Goal: Information Seeking & Learning: Learn about a topic

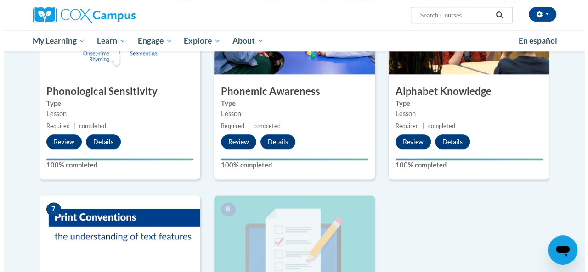
scroll to position [643, 0]
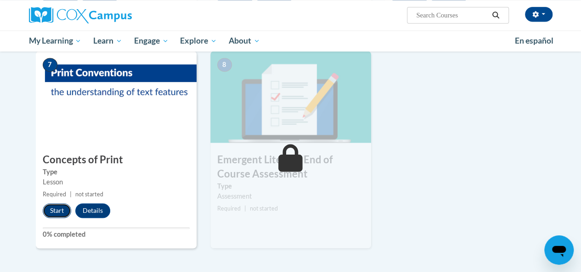
click at [55, 212] on button "Start" at bounding box center [57, 210] width 28 height 15
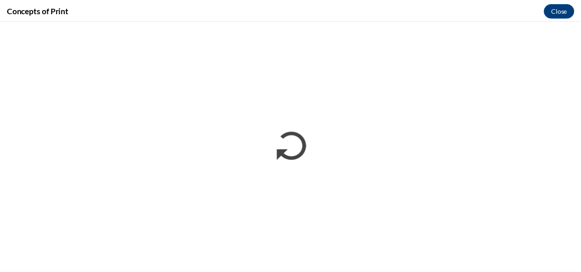
scroll to position [0, 0]
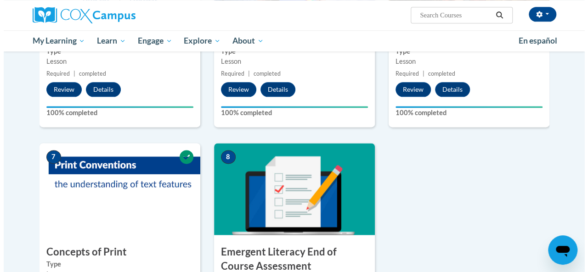
scroll to position [689, 0]
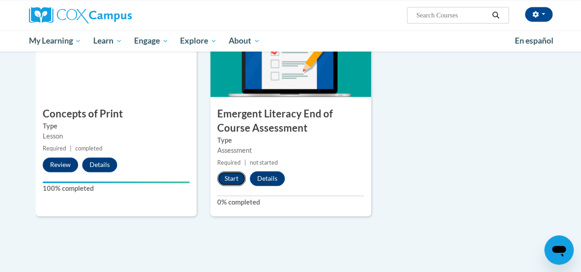
click at [227, 177] on button "Start" at bounding box center [231, 178] width 28 height 15
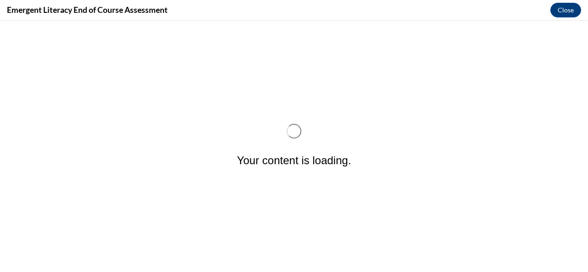
scroll to position [0, 0]
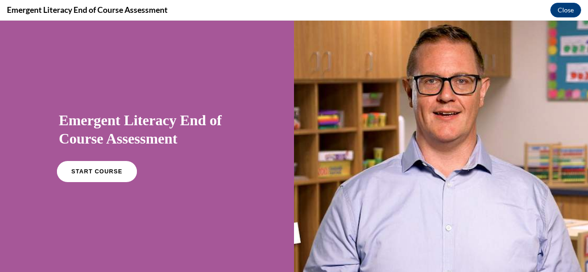
click at [113, 172] on span "START COURSE" at bounding box center [96, 171] width 51 height 7
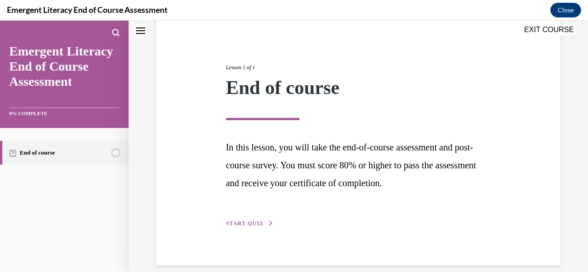
scroll to position [96, 0]
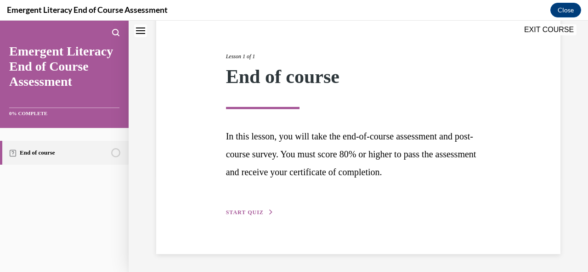
click at [246, 209] on button "START QUIZ" at bounding box center [250, 212] width 48 height 8
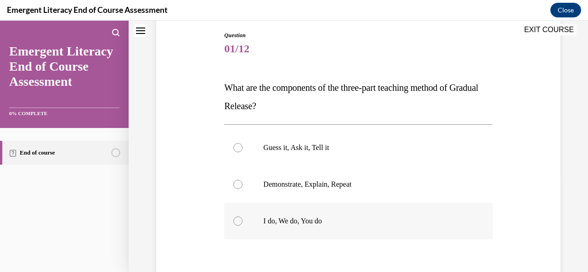
click at [307, 222] on p "I do, We do, You do" at bounding box center [366, 221] width 206 height 9
click at [242, 222] on input "I do, We do, You do" at bounding box center [237, 221] width 9 height 9
radio input "true"
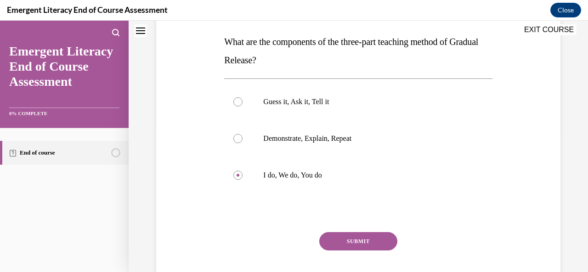
click at [359, 235] on button "SUBMIT" at bounding box center [358, 241] width 78 height 18
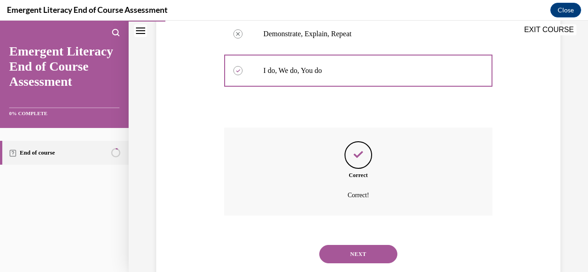
scroll to position [270, 0]
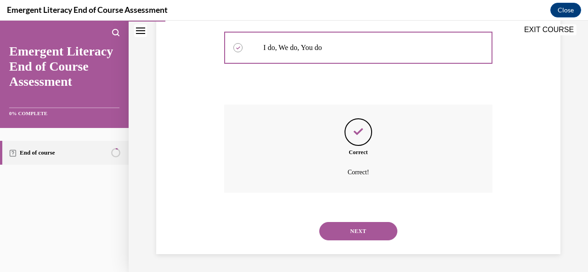
click at [378, 230] on button "NEXT" at bounding box center [358, 231] width 78 height 18
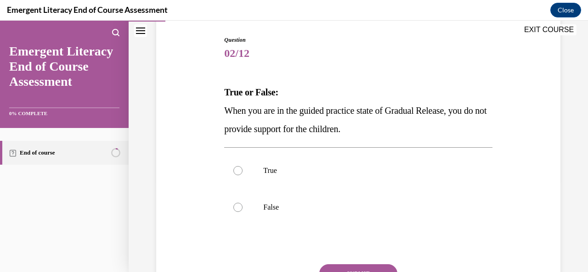
scroll to position [138, 0]
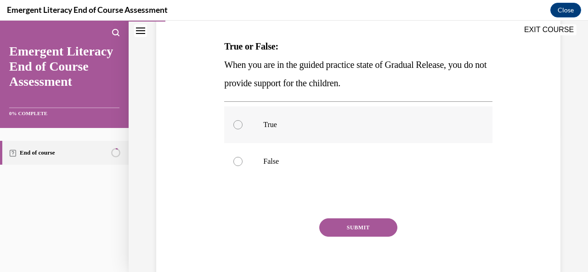
click at [267, 124] on p "True" at bounding box center [366, 124] width 206 height 9
click at [242, 124] on input "True" at bounding box center [237, 124] width 9 height 9
radio input "true"
click at [351, 222] on button "SUBMIT" at bounding box center [358, 227] width 78 height 18
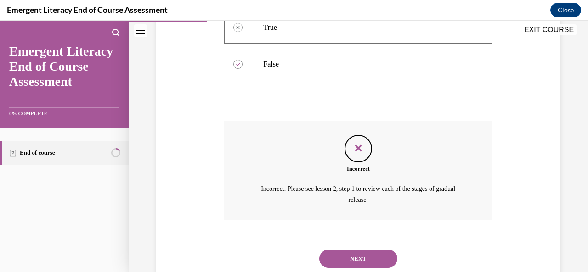
scroll to position [262, 0]
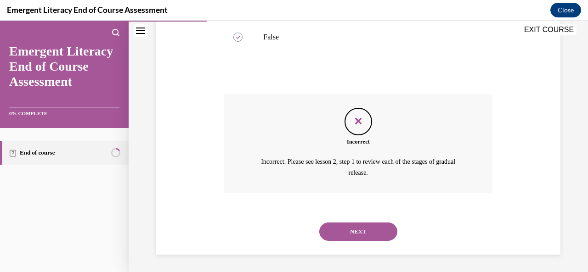
click at [325, 231] on button "NEXT" at bounding box center [358, 232] width 78 height 18
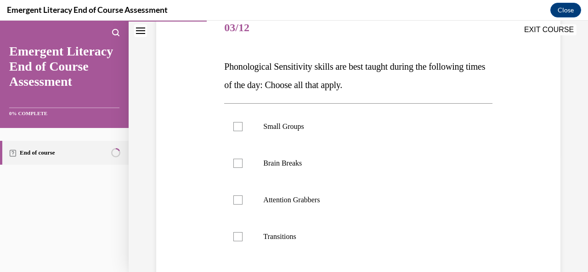
scroll to position [138, 0]
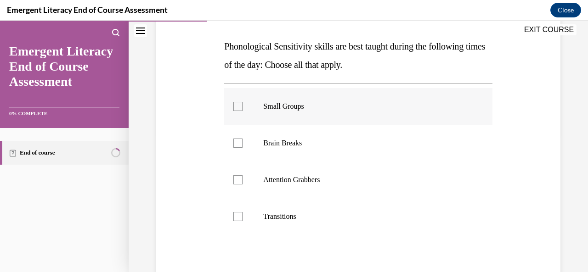
click at [236, 104] on div at bounding box center [237, 106] width 9 height 9
click at [236, 104] on input "Small Groups" at bounding box center [237, 106] width 9 height 9
checkbox input "true"
click at [233, 144] on div at bounding box center [237, 143] width 9 height 9
click at [233, 144] on input "Brain Breaks" at bounding box center [237, 143] width 9 height 9
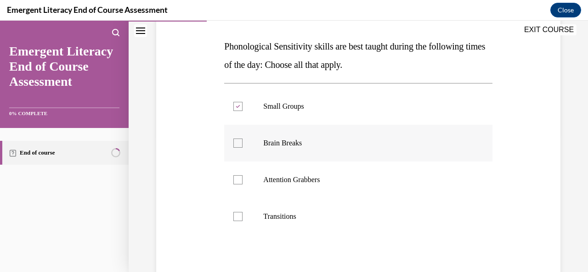
checkbox input "true"
click at [240, 176] on div at bounding box center [237, 179] width 9 height 9
click at [240, 176] on input "Attention Grabbers" at bounding box center [237, 179] width 9 height 9
checkbox input "true"
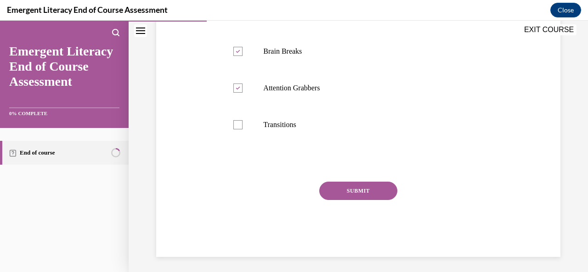
click at [365, 193] on button "SUBMIT" at bounding box center [358, 191] width 78 height 18
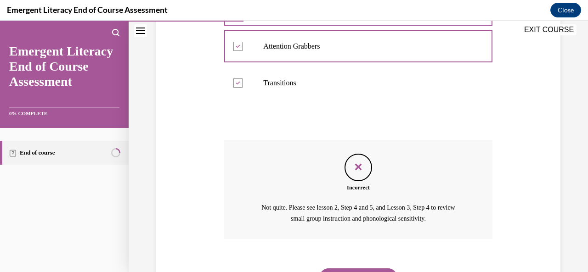
scroll to position [317, 0]
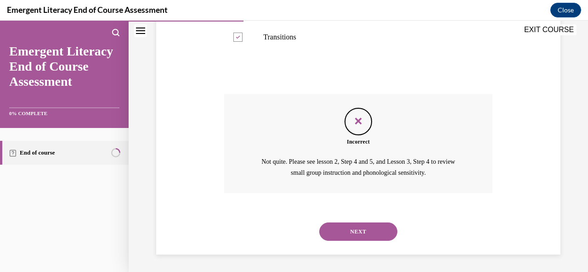
click at [362, 228] on button "NEXT" at bounding box center [358, 232] width 78 height 18
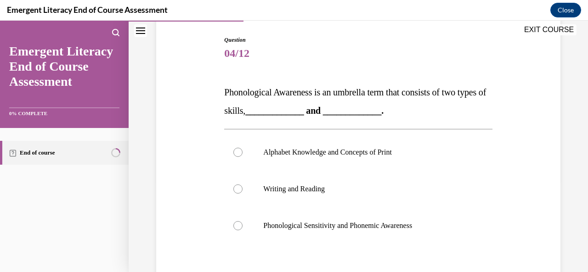
scroll to position [138, 0]
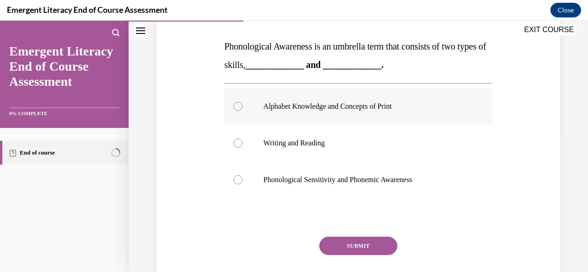
click at [298, 109] on p "Alphabet Knowledge and Concepts of Print" at bounding box center [366, 106] width 206 height 9
click at [242, 109] on input "Alphabet Knowledge and Concepts of Print" at bounding box center [237, 106] width 9 height 9
radio input "true"
click at [336, 241] on button "SUBMIT" at bounding box center [358, 246] width 78 height 18
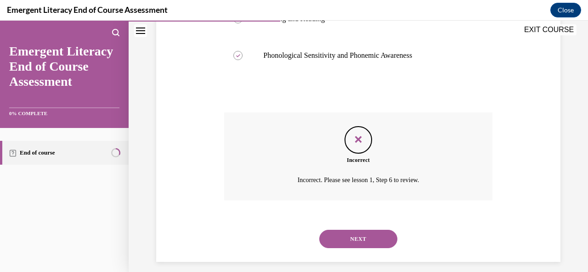
scroll to position [270, 0]
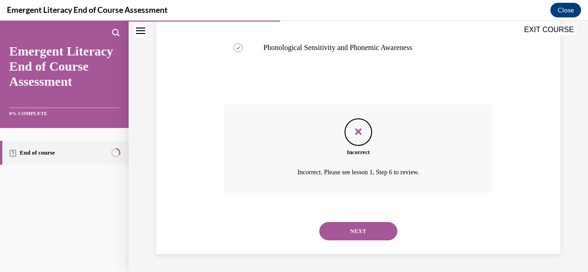
click at [344, 230] on button "NEXT" at bounding box center [358, 231] width 78 height 18
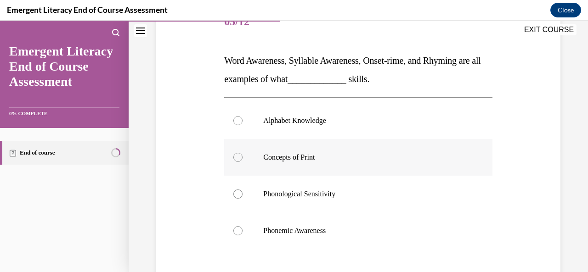
scroll to position [138, 0]
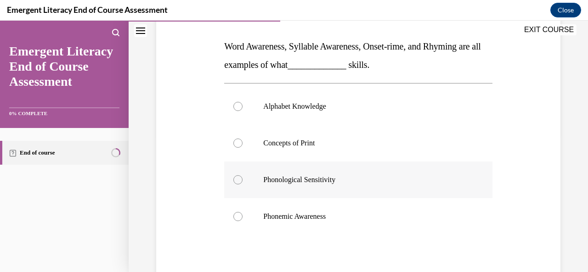
click at [314, 179] on p "Phonological Sensitivity" at bounding box center [366, 179] width 206 height 9
click at [242, 179] on input "Phonological Sensitivity" at bounding box center [237, 179] width 9 height 9
radio input "true"
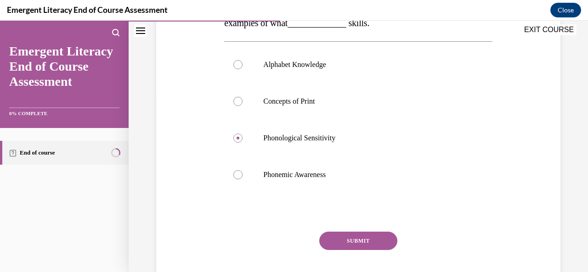
scroll to position [184, 0]
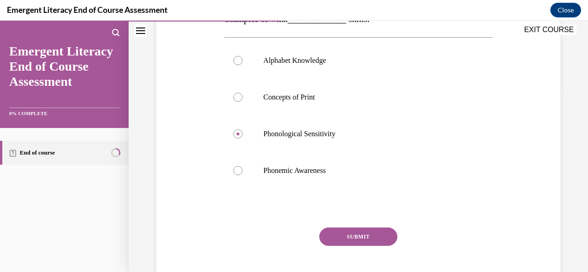
click at [346, 235] on button "SUBMIT" at bounding box center [358, 237] width 78 height 18
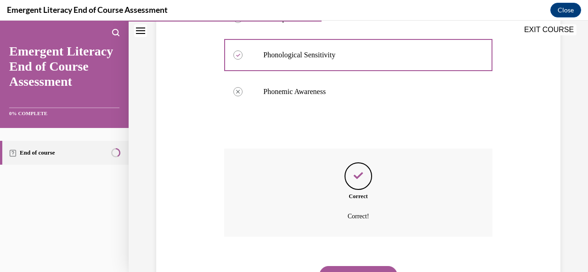
scroll to position [307, 0]
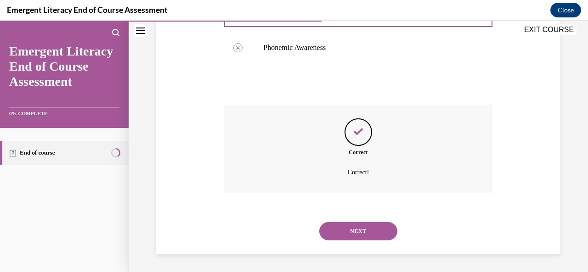
click at [352, 233] on button "NEXT" at bounding box center [358, 231] width 78 height 18
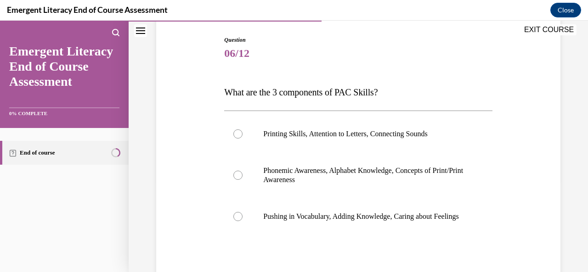
scroll to position [138, 0]
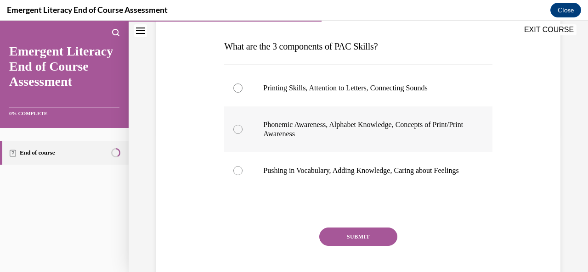
click at [310, 127] on p "Phonemic Awareness, Alphabet Knowledge, Concepts of Print/Print Awareness" at bounding box center [366, 129] width 206 height 18
click at [242, 127] on input "Phonemic Awareness, Alphabet Knowledge, Concepts of Print/Print Awareness" at bounding box center [237, 129] width 9 height 9
radio input "true"
click at [352, 246] on button "SUBMIT" at bounding box center [358, 237] width 78 height 18
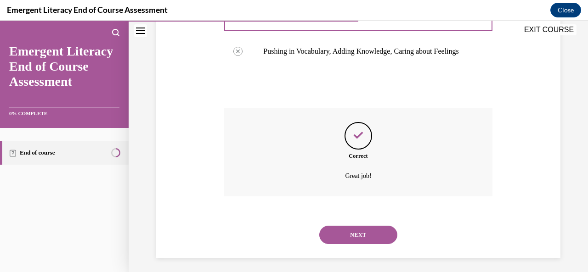
scroll to position [270, 0]
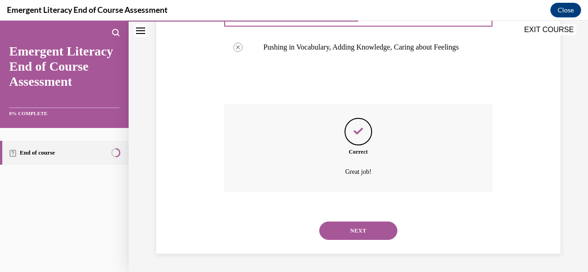
click at [348, 225] on button "NEXT" at bounding box center [358, 231] width 78 height 18
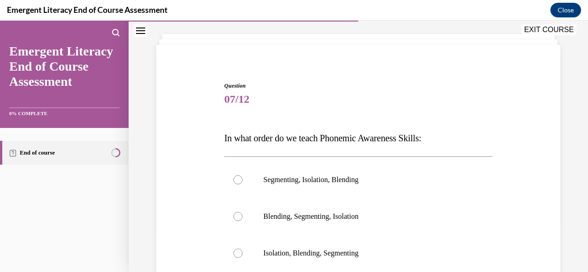
scroll to position [92, 0]
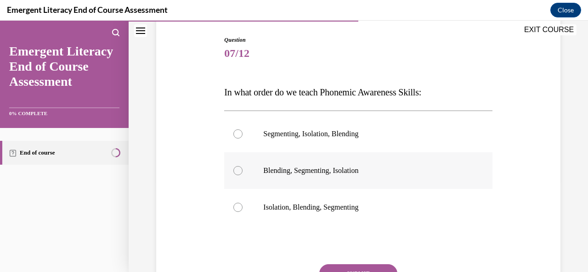
click at [286, 168] on p "Blending, Segmenting, Isolation" at bounding box center [366, 170] width 206 height 9
click at [242, 168] on input "Blending, Segmenting, Isolation" at bounding box center [237, 170] width 9 height 9
radio input "true"
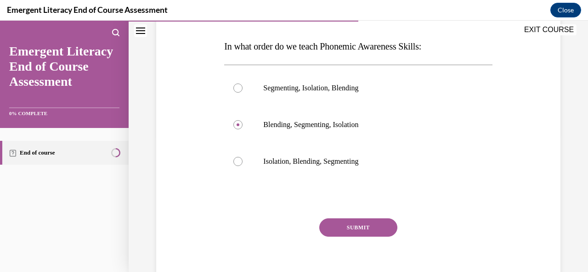
click at [365, 221] on button "SUBMIT" at bounding box center [358, 227] width 78 height 18
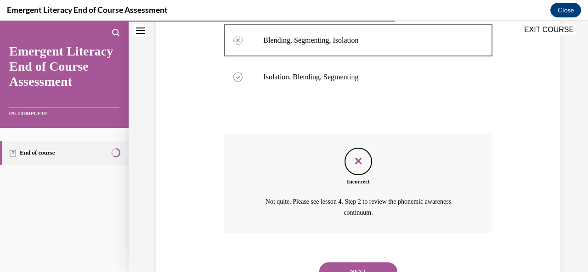
scroll to position [262, 0]
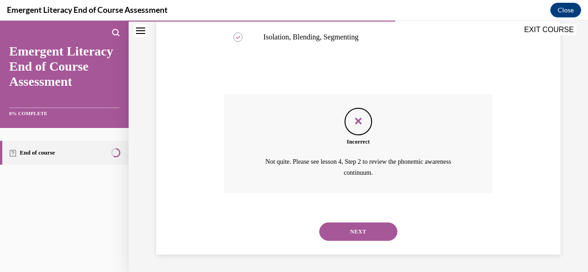
click at [369, 228] on button "NEXT" at bounding box center [358, 232] width 78 height 18
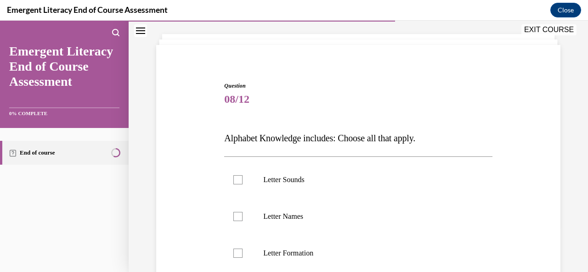
scroll to position [92, 0]
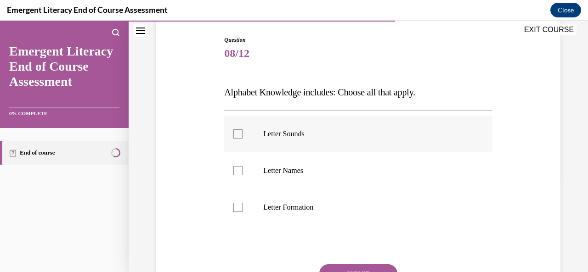
click at [282, 137] on p "Letter Sounds" at bounding box center [366, 133] width 206 height 9
click at [242, 137] on input "Letter Sounds" at bounding box center [237, 133] width 9 height 9
checkbox input "true"
click at [280, 170] on p "Letter Names" at bounding box center [366, 170] width 206 height 9
click at [242, 170] on input "Letter Names" at bounding box center [237, 170] width 9 height 9
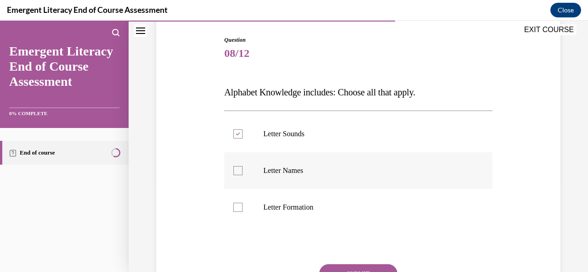
checkbox input "true"
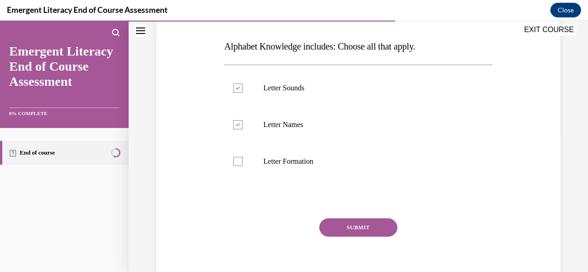
click at [366, 230] on button "SUBMIT" at bounding box center [358, 227] width 78 height 18
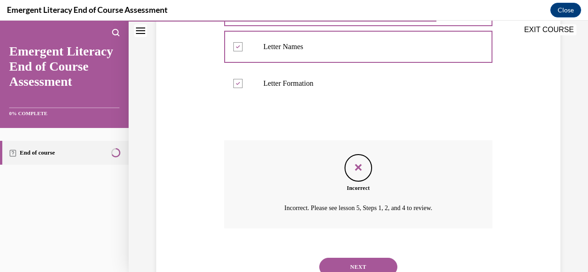
scroll to position [252, 0]
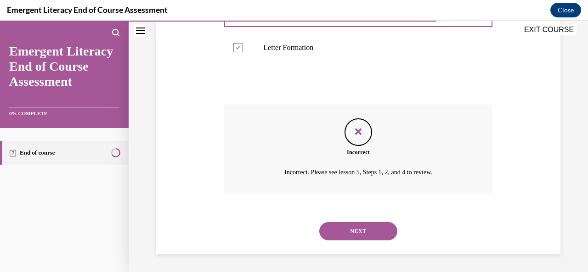
click at [371, 235] on button "NEXT" at bounding box center [358, 231] width 78 height 18
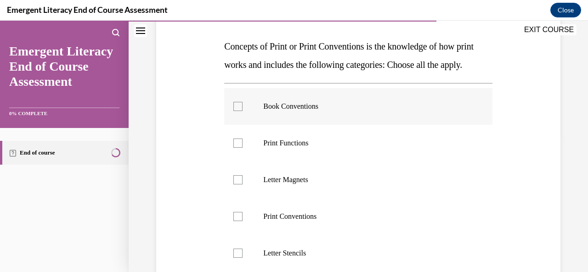
scroll to position [184, 0]
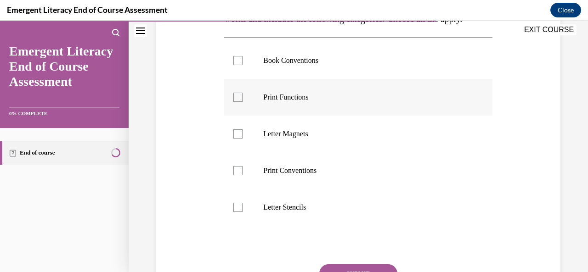
click at [273, 102] on p "Print Functions" at bounding box center [366, 97] width 206 height 9
click at [242, 102] on input "Print Functions" at bounding box center [237, 97] width 9 height 9
checkbox input "true"
click at [283, 175] on p "Print Conventions" at bounding box center [366, 170] width 206 height 9
click at [242, 175] on input "Print Conventions" at bounding box center [237, 170] width 9 height 9
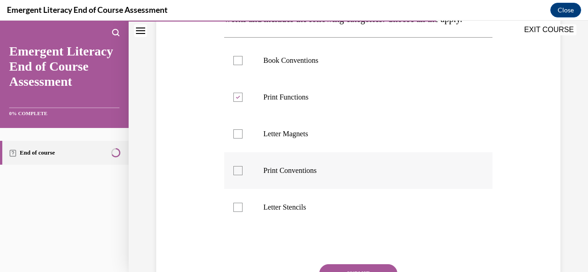
checkbox input "true"
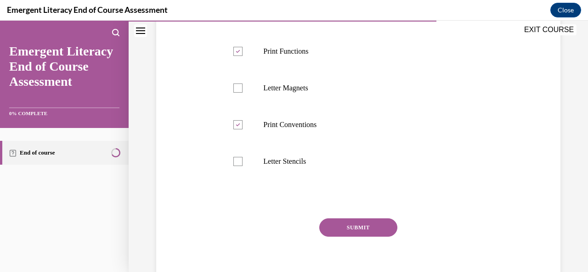
click at [383, 237] on button "SUBMIT" at bounding box center [358, 227] width 78 height 18
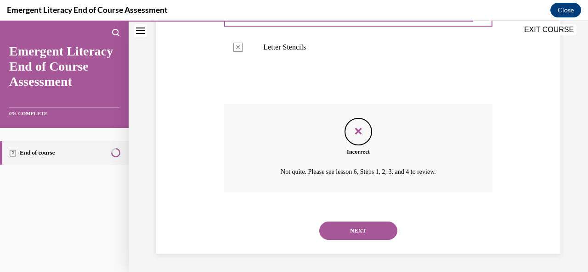
scroll to position [362, 0]
click at [328, 231] on button "NEXT" at bounding box center [358, 231] width 78 height 18
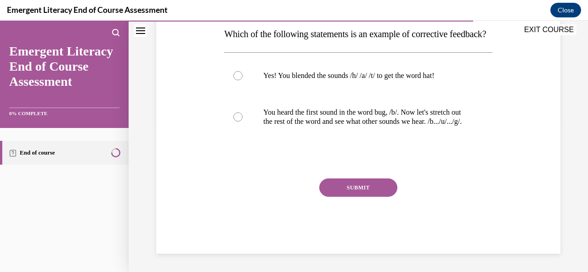
scroll to position [131, 0]
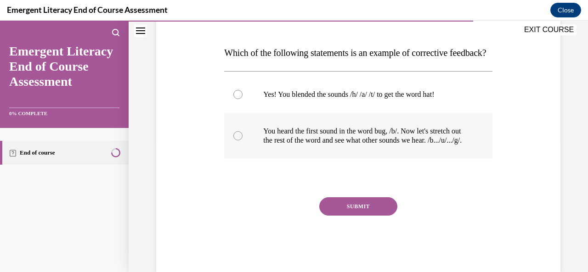
click at [242, 156] on label "You heard the first sound in the word bug, /b/. Now let's stretch out the rest …" at bounding box center [358, 136] width 268 height 46
click at [242, 140] on input "You heard the first sound in the word bug, /b/. Now let's stretch out the rest …" at bounding box center [237, 135] width 9 height 9
radio input "true"
click at [367, 216] on button "SUBMIT" at bounding box center [358, 206] width 78 height 18
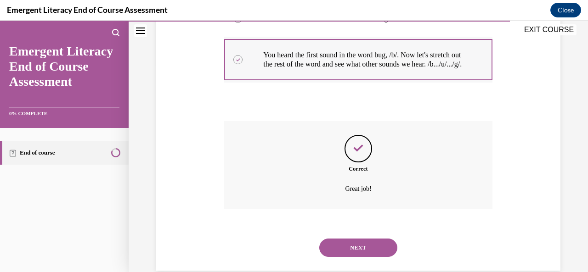
scroll to position [252, 0]
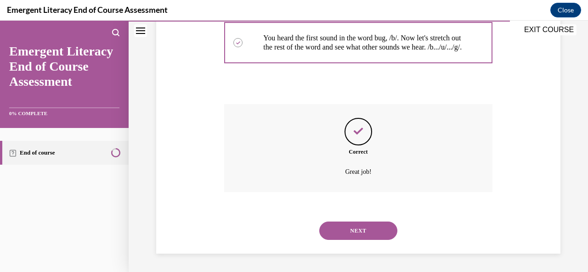
click at [326, 232] on button "NEXT" at bounding box center [358, 231] width 78 height 18
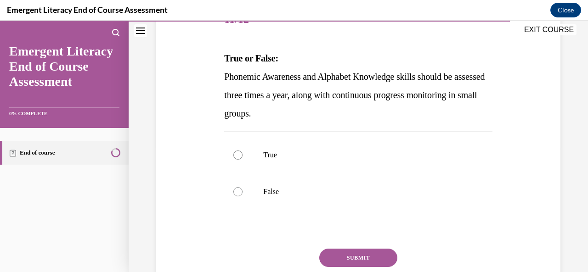
scroll to position [134, 0]
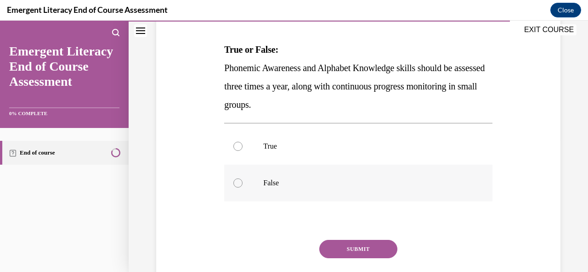
click at [270, 181] on p "False" at bounding box center [366, 183] width 206 height 9
click at [242, 181] on input "False" at bounding box center [237, 183] width 9 height 9
radio input "true"
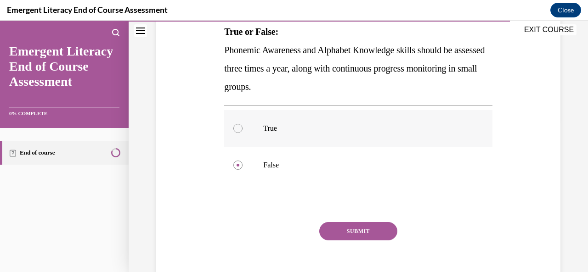
scroll to position [180, 0]
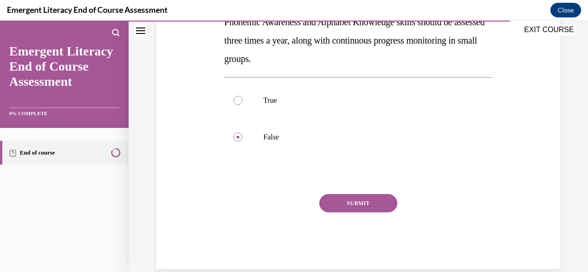
click at [361, 200] on button "SUBMIT" at bounding box center [358, 203] width 78 height 18
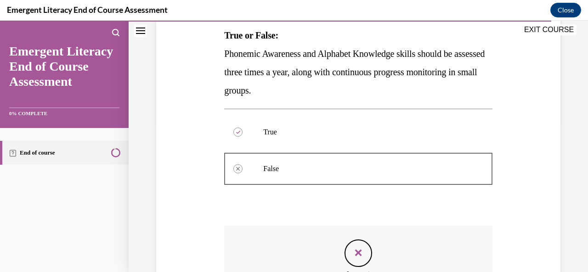
scroll to position [270, 0]
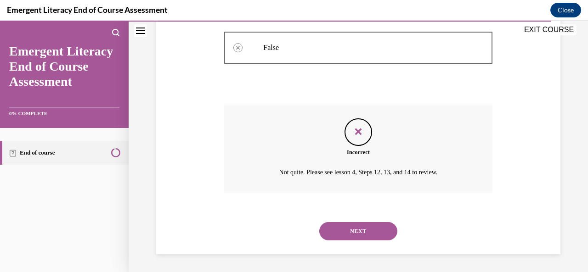
click at [374, 230] on button "NEXT" at bounding box center [358, 231] width 78 height 18
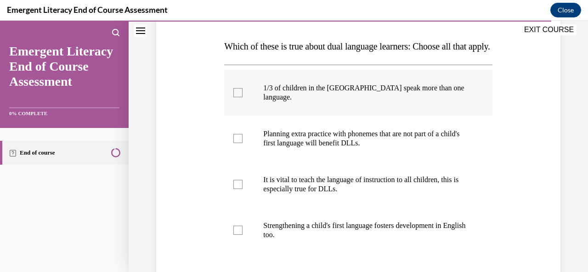
scroll to position [184, 0]
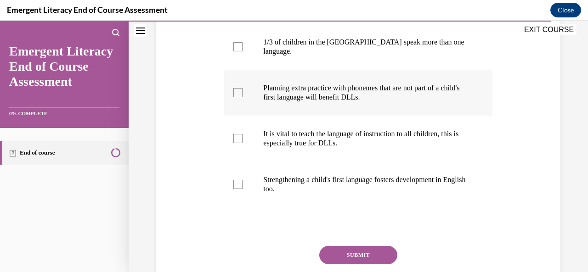
click at [320, 100] on p "Planning extra practice with phonemes that are not part of a child's first lang…" at bounding box center [366, 93] width 206 height 18
click at [242, 97] on input "Planning extra practice with phonemes that are not part of a child's first lang…" at bounding box center [237, 92] width 9 height 9
checkbox input "true"
click at [302, 145] on p "It is vital to teach the language of instruction to all children, this is espec…" at bounding box center [366, 138] width 206 height 18
click at [242, 143] on input "It is vital to teach the language of instruction to all children, this is espec…" at bounding box center [237, 138] width 9 height 9
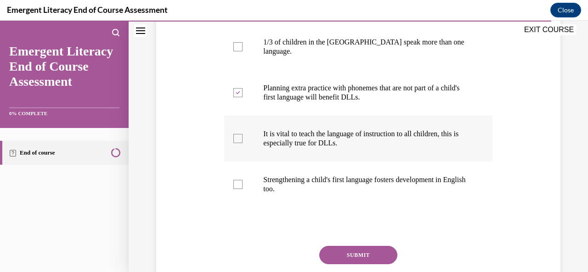
checkbox input "true"
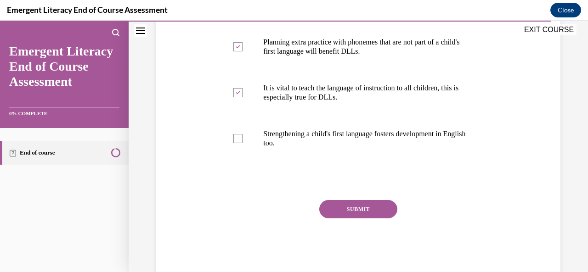
click at [346, 218] on button "SUBMIT" at bounding box center [358, 209] width 78 height 18
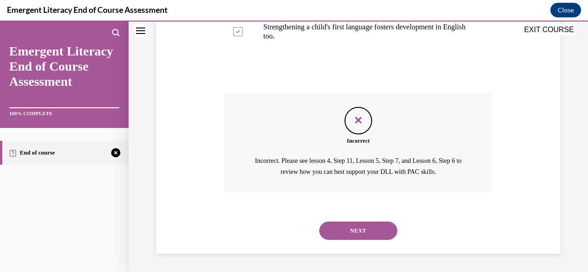
scroll to position [345, 0]
click at [342, 226] on button "NEXT" at bounding box center [358, 231] width 78 height 18
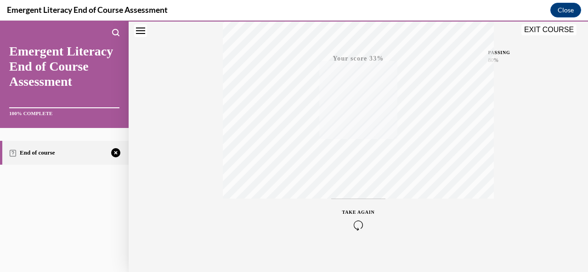
scroll to position [218, 0]
click at [357, 218] on icon "button" at bounding box center [358, 217] width 33 height 10
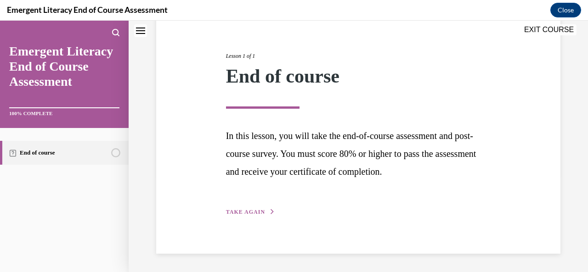
scroll to position [96, 0]
click at [237, 213] on span "TAKE AGAIN" at bounding box center [245, 212] width 39 height 6
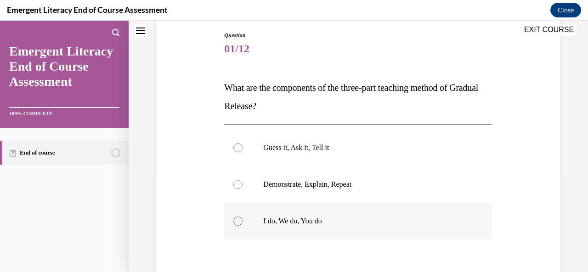
click at [241, 220] on div at bounding box center [237, 221] width 9 height 9
click at [241, 220] on input "I do, We do, You do" at bounding box center [237, 221] width 9 height 9
radio input "true"
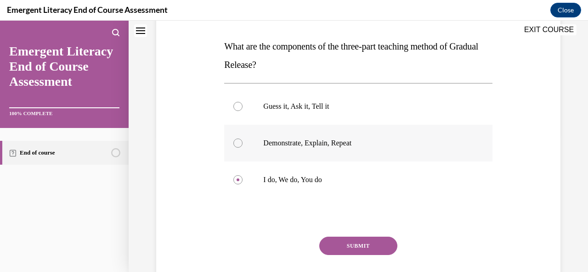
scroll to position [188, 0]
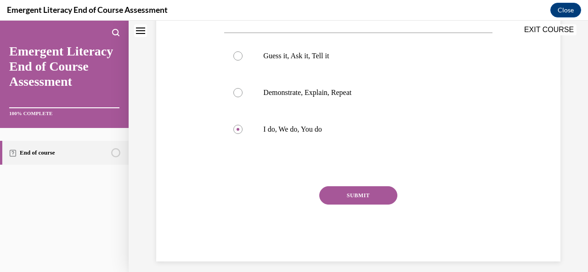
click at [340, 200] on button "SUBMIT" at bounding box center [358, 195] width 78 height 18
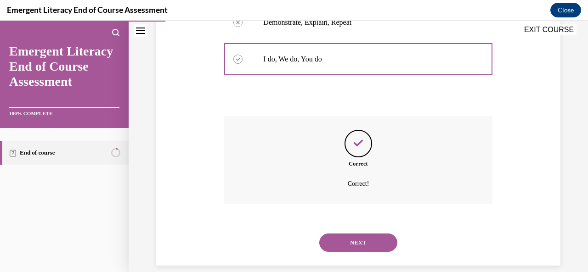
scroll to position [270, 0]
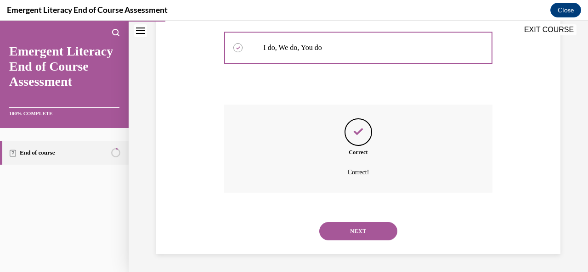
click at [349, 232] on button "NEXT" at bounding box center [358, 231] width 78 height 18
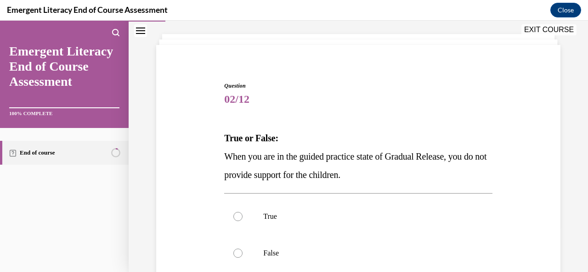
scroll to position [92, 0]
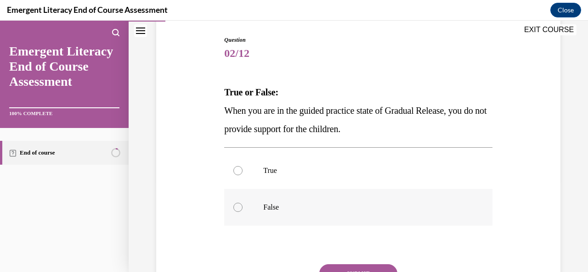
click at [243, 203] on label "False" at bounding box center [358, 207] width 268 height 37
click at [242, 203] on input "False" at bounding box center [237, 207] width 9 height 9
radio input "true"
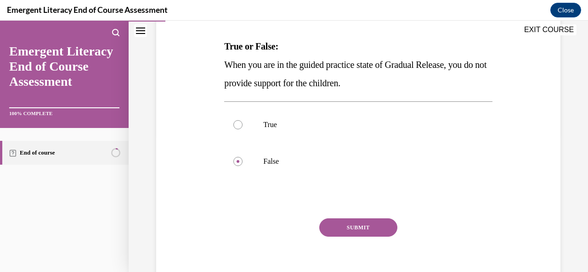
click at [335, 224] on button "SUBMIT" at bounding box center [358, 227] width 78 height 18
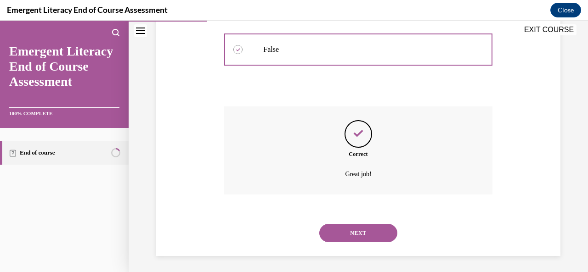
scroll to position [252, 0]
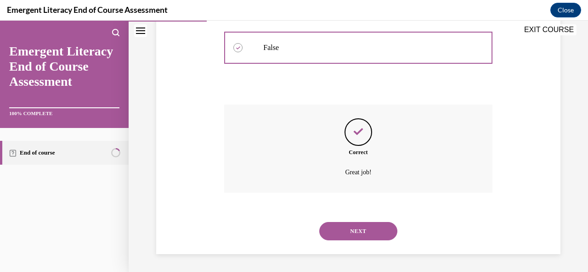
click at [365, 234] on button "NEXT" at bounding box center [358, 231] width 78 height 18
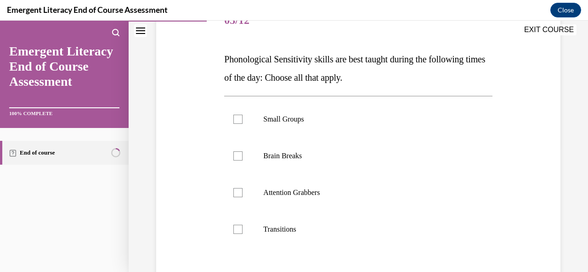
scroll to position [138, 0]
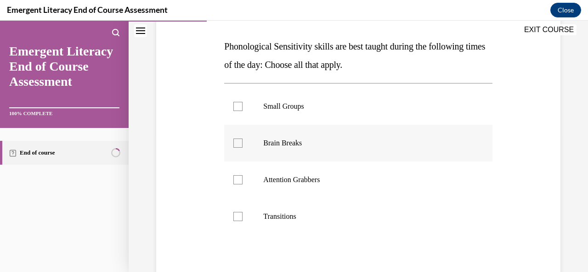
click at [239, 138] on label "Brain Breaks" at bounding box center [358, 143] width 268 height 37
click at [239, 139] on input "Brain Breaks" at bounding box center [237, 143] width 9 height 9
checkbox input "true"
click at [236, 182] on div at bounding box center [237, 179] width 9 height 9
click at [236, 182] on input "Attention Grabbers" at bounding box center [237, 179] width 9 height 9
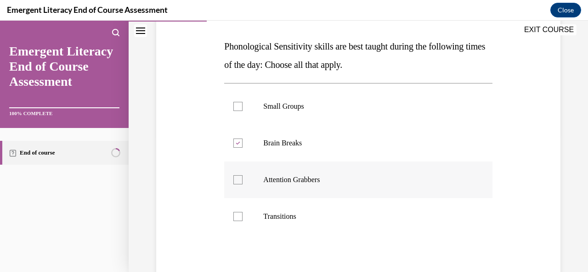
checkbox input "true"
click at [238, 215] on div at bounding box center [237, 216] width 9 height 9
click at [238, 215] on input "Transitions" at bounding box center [237, 216] width 9 height 9
checkbox input "true"
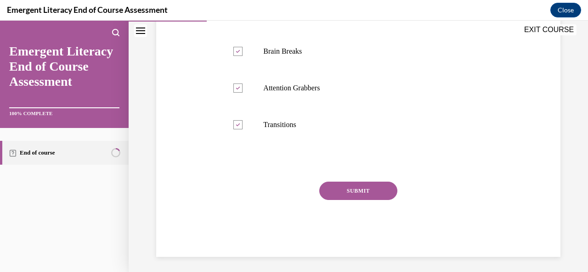
click at [359, 191] on button "SUBMIT" at bounding box center [358, 191] width 78 height 18
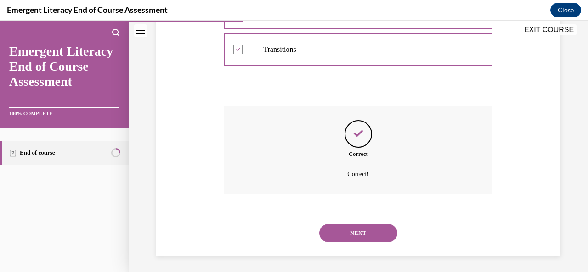
scroll to position [307, 0]
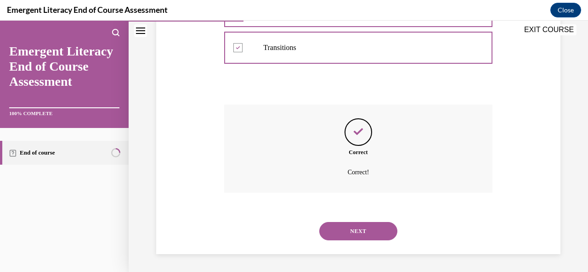
click at [348, 229] on button "NEXT" at bounding box center [358, 231] width 78 height 18
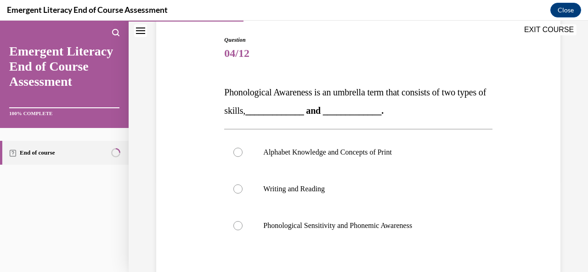
scroll to position [138, 0]
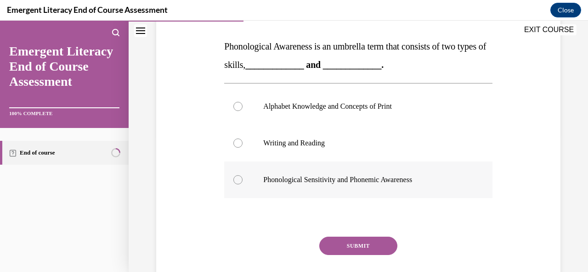
click at [236, 183] on div at bounding box center [237, 179] width 9 height 9
click at [236, 183] on input "Phonological Sensitivity and Phonemic Awareness" at bounding box center [237, 179] width 9 height 9
radio input "true"
click at [337, 243] on button "SUBMIT" at bounding box center [358, 246] width 78 height 18
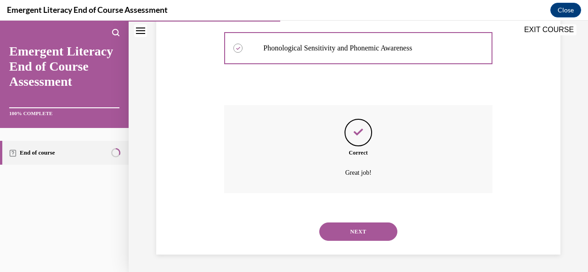
scroll to position [270, 0]
click at [364, 230] on button "NEXT" at bounding box center [358, 231] width 78 height 18
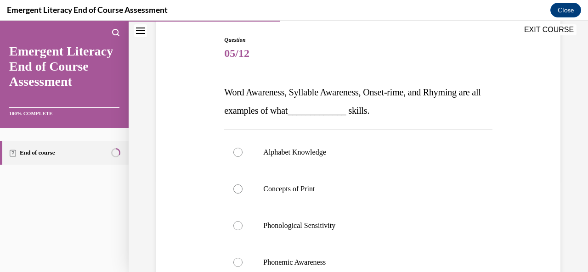
scroll to position [138, 0]
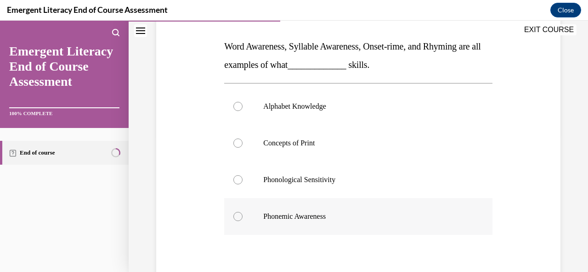
click at [235, 217] on div at bounding box center [237, 216] width 9 height 9
click at [235, 217] on input "Phonemic Awareness" at bounding box center [237, 216] width 9 height 9
radio input "true"
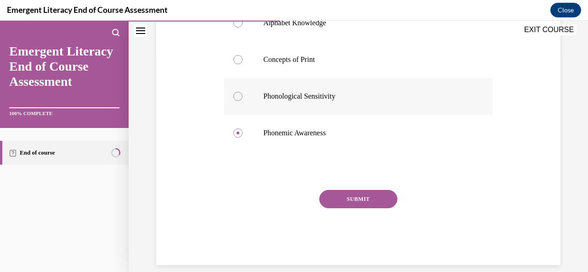
scroll to position [230, 0]
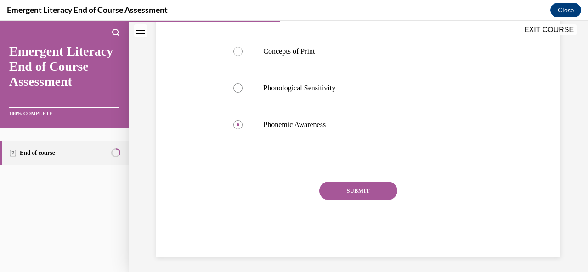
click at [374, 196] on button "SUBMIT" at bounding box center [358, 191] width 78 height 18
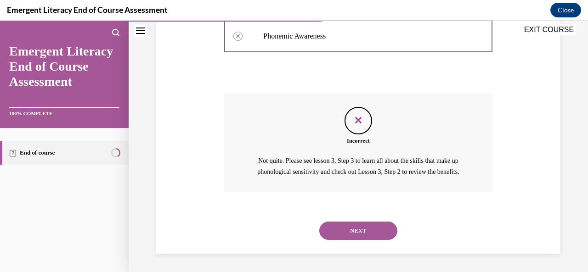
scroll to position [190, 0]
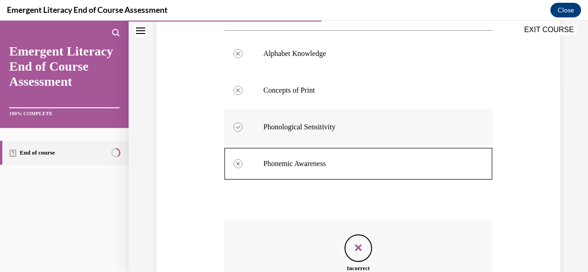
click at [238, 126] on icon at bounding box center [238, 127] width 4 height 3
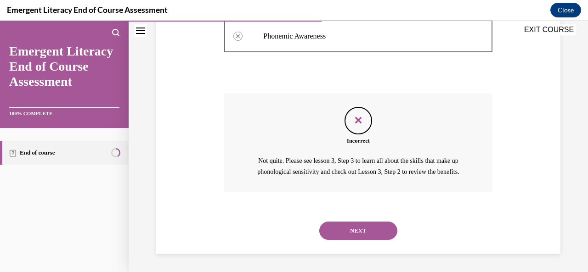
click at [341, 230] on button "NEXT" at bounding box center [358, 231] width 78 height 18
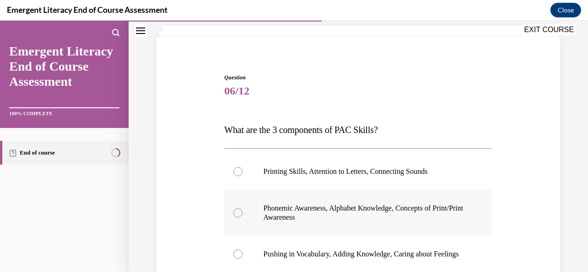
scroll to position [92, 0]
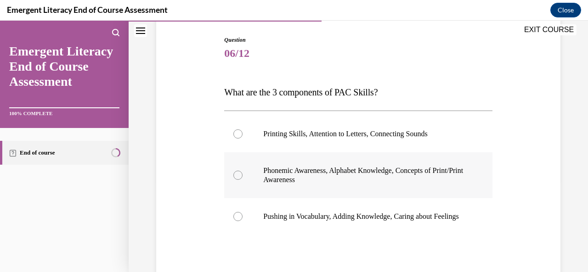
click at [235, 171] on div at bounding box center [237, 175] width 9 height 9
click at [235, 171] on input "Phonemic Awareness, Alphabet Knowledge, Concepts of Print/Print Awareness" at bounding box center [237, 175] width 9 height 9
radio input "true"
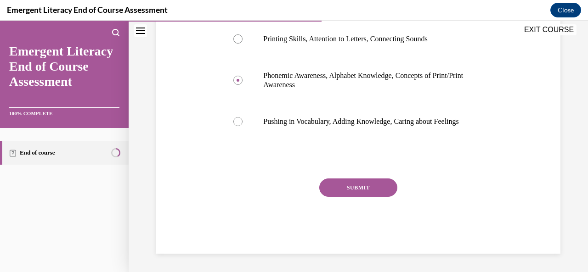
click at [357, 185] on button "SUBMIT" at bounding box center [358, 188] width 78 height 18
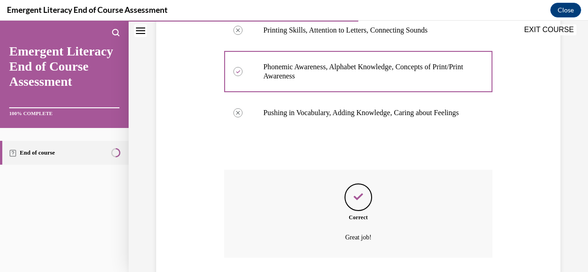
scroll to position [270, 0]
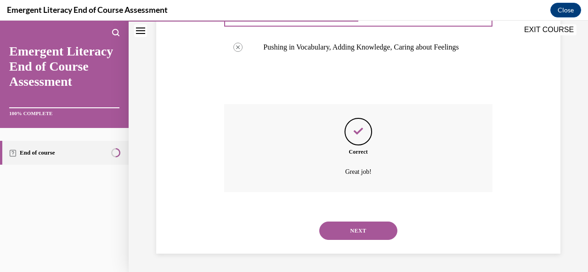
click at [341, 230] on button "NEXT" at bounding box center [358, 231] width 78 height 18
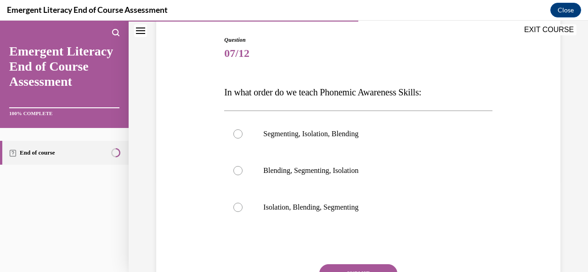
scroll to position [138, 0]
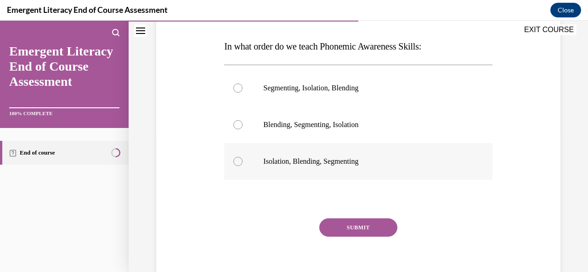
click at [313, 157] on p "Isolation, Blending, Segmenting" at bounding box center [366, 161] width 206 height 9
click at [242, 157] on input "Isolation, Blending, Segmenting" at bounding box center [237, 161] width 9 height 9
radio input "true"
click at [343, 229] on button "SUBMIT" at bounding box center [358, 227] width 78 height 18
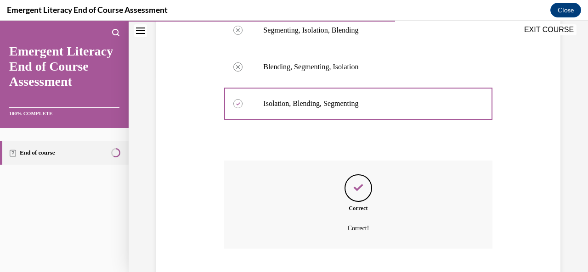
scroll to position [252, 0]
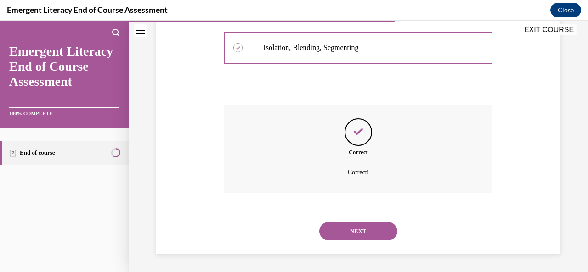
click at [346, 226] on button "NEXT" at bounding box center [358, 231] width 78 height 18
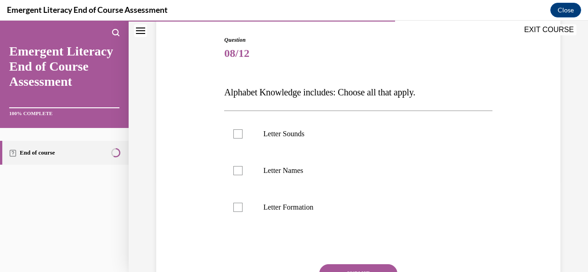
scroll to position [138, 0]
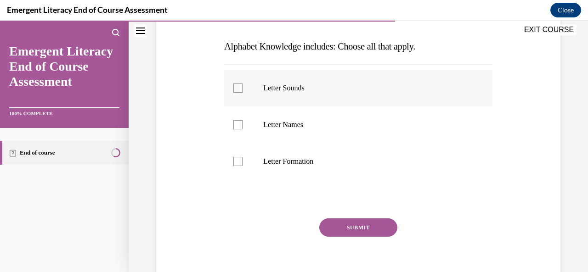
click at [235, 90] on div at bounding box center [237, 88] width 9 height 9
click at [235, 90] on input "Letter Sounds" at bounding box center [237, 88] width 9 height 9
checkbox input "true"
click at [236, 122] on div at bounding box center [237, 124] width 9 height 9
click at [236, 122] on input "Letter Names" at bounding box center [237, 124] width 9 height 9
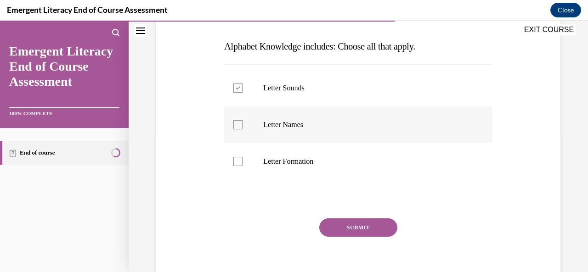
checkbox input "true"
click at [236, 162] on div at bounding box center [237, 161] width 9 height 9
click at [236, 162] on input "Letter Formation" at bounding box center [237, 161] width 9 height 9
checkbox input "true"
click at [341, 225] on button "SUBMIT" at bounding box center [358, 227] width 78 height 18
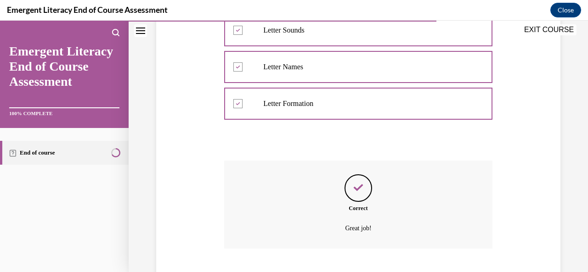
scroll to position [252, 0]
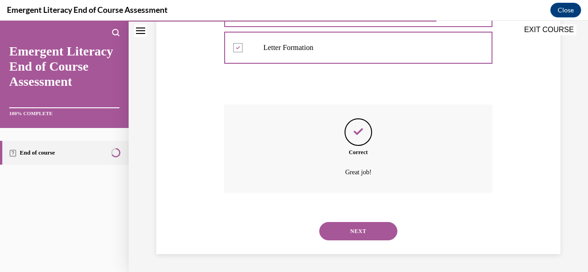
click at [341, 225] on button "NEXT" at bounding box center [358, 231] width 78 height 18
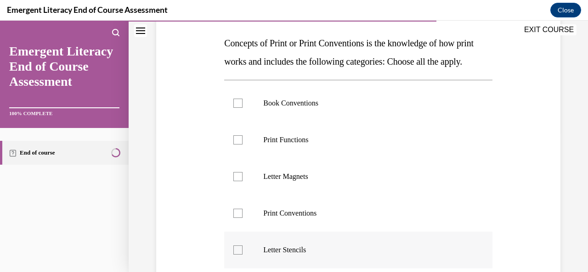
scroll to position [230, 0]
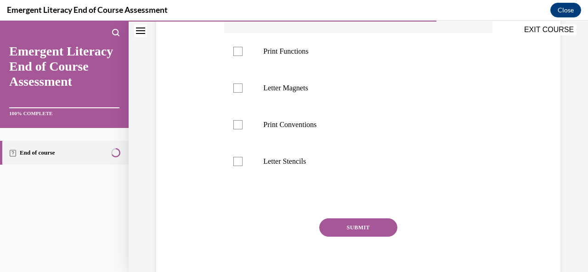
click at [233, 19] on div at bounding box center [237, 14] width 9 height 9
click at [233, 19] on input "Book Conventions" at bounding box center [237, 14] width 9 height 9
checkbox input "true"
click at [237, 56] on div at bounding box center [237, 51] width 9 height 9
click at [237, 56] on input "Print Functions" at bounding box center [237, 51] width 9 height 9
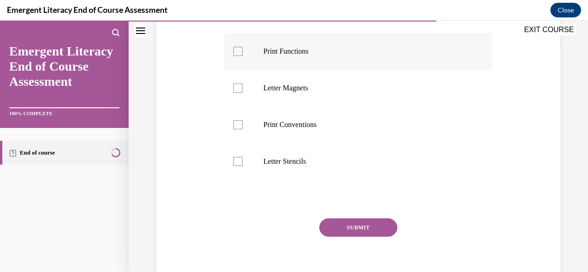
checkbox input "true"
click at [240, 129] on div at bounding box center [237, 124] width 9 height 9
click at [240, 129] on input "Print Conventions" at bounding box center [237, 124] width 9 height 9
checkbox input "true"
click at [340, 237] on button "SUBMIT" at bounding box center [358, 227] width 78 height 18
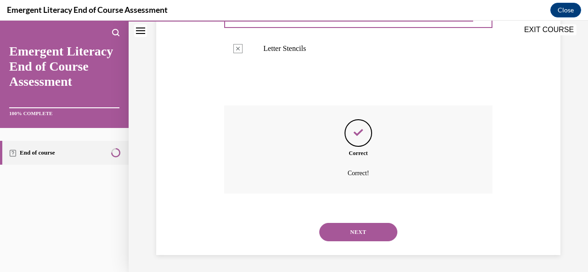
scroll to position [362, 0]
click at [336, 236] on button "NEXT" at bounding box center [358, 231] width 78 height 18
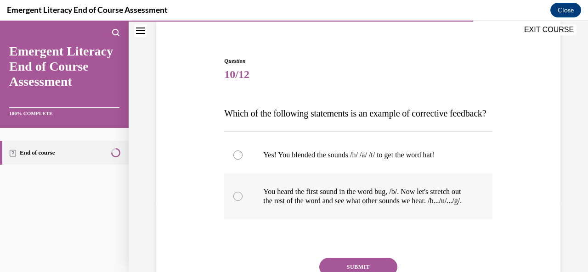
scroll to position [138, 0]
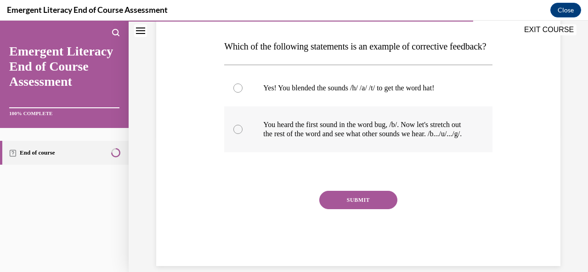
click at [275, 139] on p "You heard the first sound in the word bug, /b/. Now let's stretch out the rest …" at bounding box center [366, 129] width 206 height 18
click at [242, 134] on input "You heard the first sound in the word bug, /b/. Now let's stretch out the rest …" at bounding box center [237, 129] width 9 height 9
radio input "true"
click at [343, 209] on button "SUBMIT" at bounding box center [358, 200] width 78 height 18
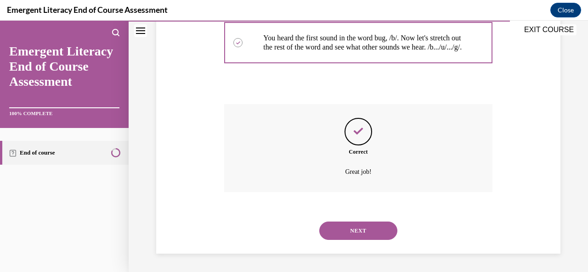
scroll to position [252, 0]
click at [335, 231] on button "NEXT" at bounding box center [358, 231] width 78 height 18
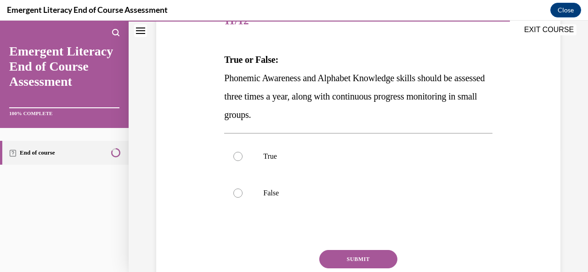
scroll to position [184, 0]
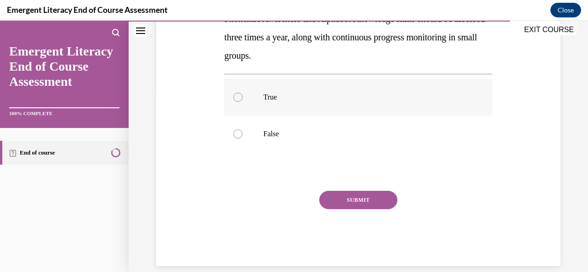
click at [234, 102] on label "True" at bounding box center [358, 97] width 268 height 37
click at [234, 102] on input "True" at bounding box center [237, 97] width 9 height 9
radio input "true"
click at [341, 203] on button "SUBMIT" at bounding box center [358, 200] width 78 height 18
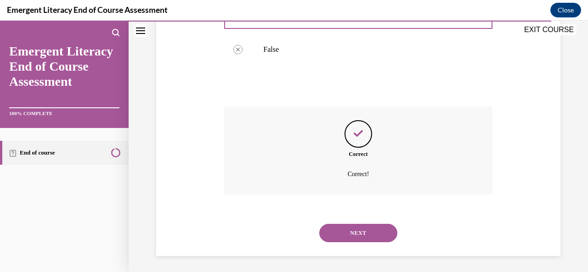
scroll to position [270, 0]
click at [337, 229] on button "NEXT" at bounding box center [358, 231] width 78 height 18
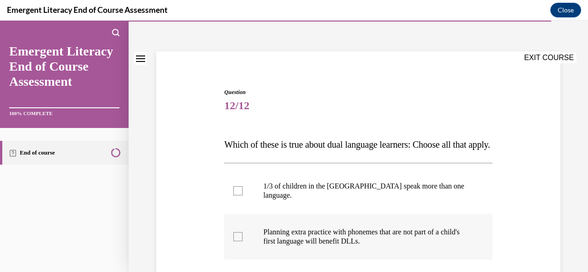
scroll to position [92, 0]
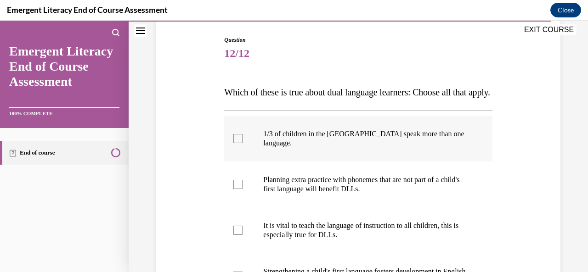
click at [234, 143] on div at bounding box center [237, 138] width 9 height 9
click at [234, 143] on input "1/3 of children in the [GEOGRAPHIC_DATA] speak more than one language." at bounding box center [237, 138] width 9 height 9
checkbox input "true"
click at [236, 189] on div at bounding box center [237, 184] width 9 height 9
click at [236, 189] on input "Planning extra practice with phonemes that are not part of a child's first lang…" at bounding box center [237, 184] width 9 height 9
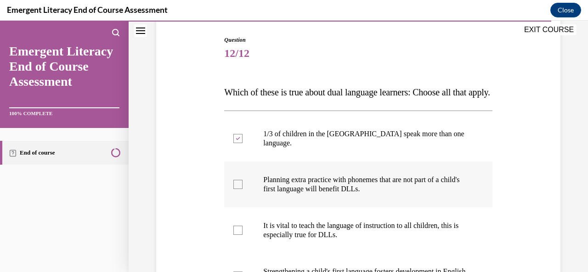
checkbox input "true"
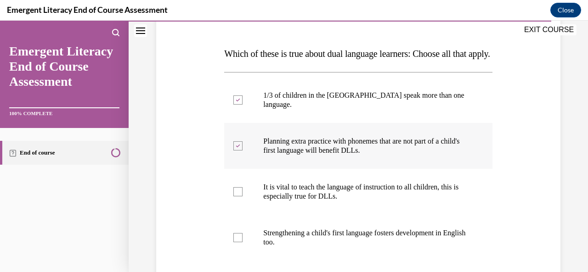
scroll to position [184, 0]
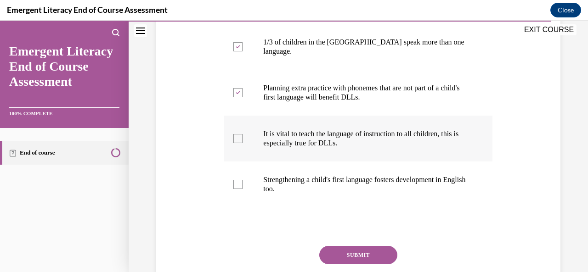
click at [242, 148] on label "It is vital to teach the language of instruction to all children, this is espec…" at bounding box center [358, 139] width 268 height 46
click at [242, 143] on input "It is vital to teach the language of instruction to all children, this is espec…" at bounding box center [237, 138] width 9 height 9
checkbox input "true"
click at [238, 189] on div at bounding box center [237, 184] width 9 height 9
click at [238, 189] on input "Strengthening a child's first language fosters development in English too." at bounding box center [237, 184] width 9 height 9
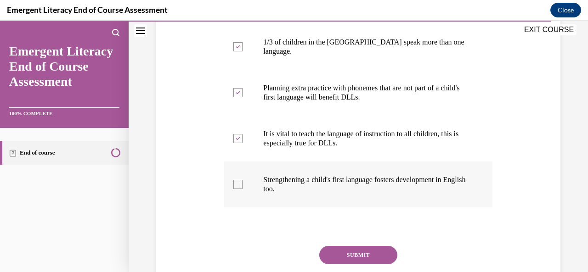
checkbox input "true"
click at [343, 260] on button "SUBMIT" at bounding box center [358, 255] width 78 height 18
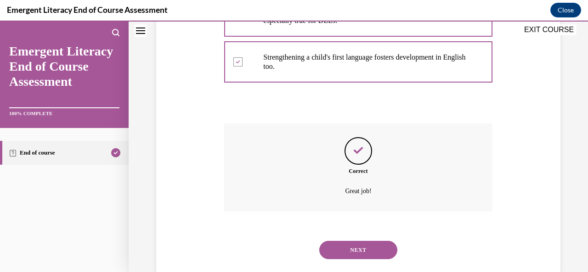
scroll to position [334, 0]
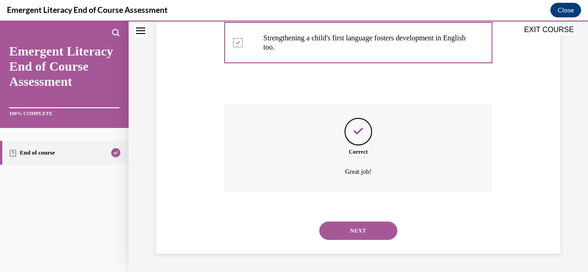
click at [358, 221] on div "NEXT" at bounding box center [358, 231] width 268 height 37
click at [357, 227] on button "NEXT" at bounding box center [358, 231] width 78 height 18
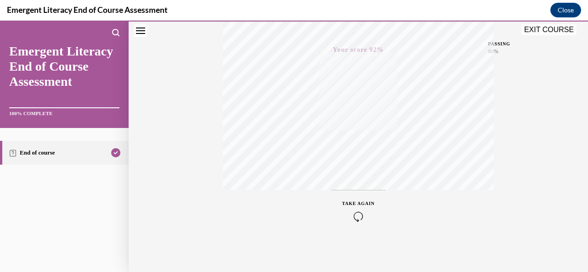
scroll to position [0, 0]
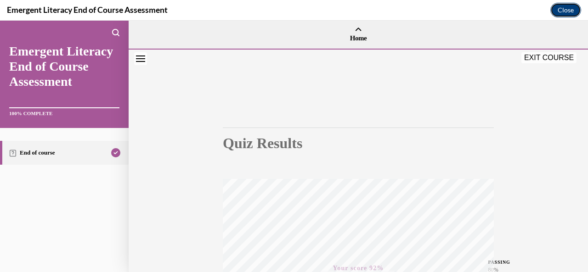
click at [566, 10] on button "Close" at bounding box center [565, 10] width 31 height 15
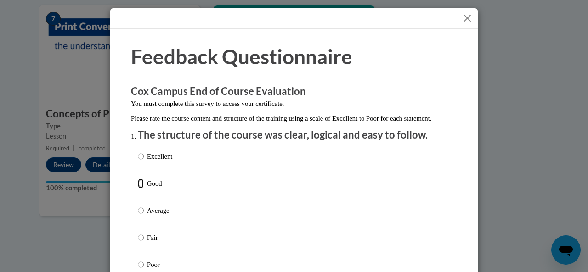
click at [138, 189] on input "Good" at bounding box center [141, 184] width 6 height 10
radio input "true"
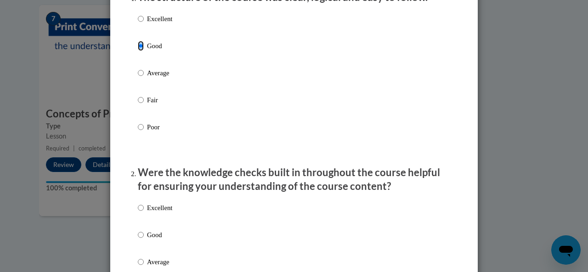
scroll to position [230, 0]
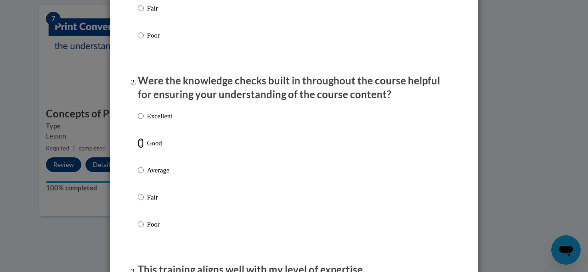
click at [138, 148] on input "Good" at bounding box center [141, 143] width 6 height 10
radio input "true"
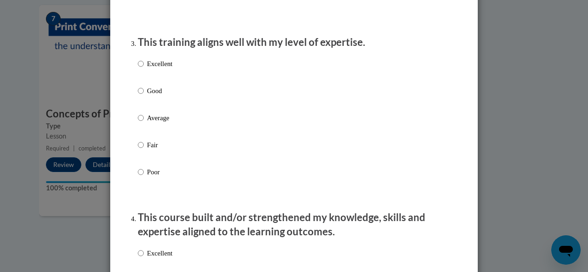
scroll to position [459, 0]
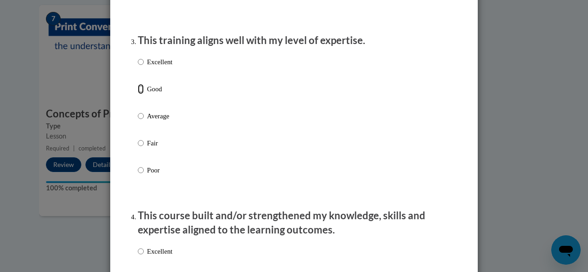
click at [140, 94] on input "Good" at bounding box center [141, 89] width 6 height 10
radio input "true"
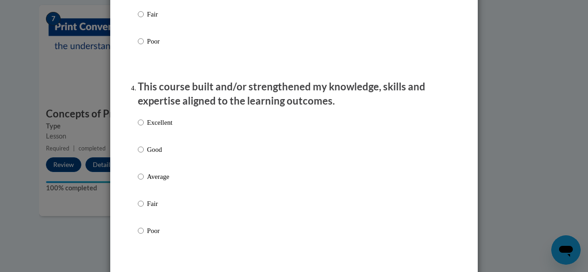
scroll to position [643, 0]
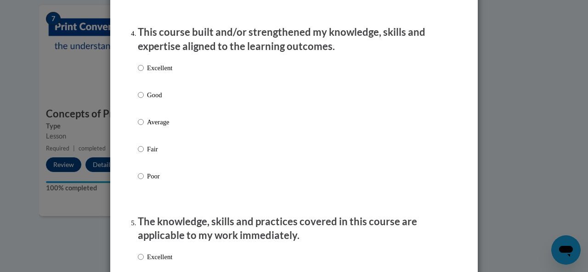
click at [141, 104] on label "Good" at bounding box center [155, 102] width 34 height 25
click at [141, 100] on input "Good" at bounding box center [141, 95] width 6 height 10
radio input "true"
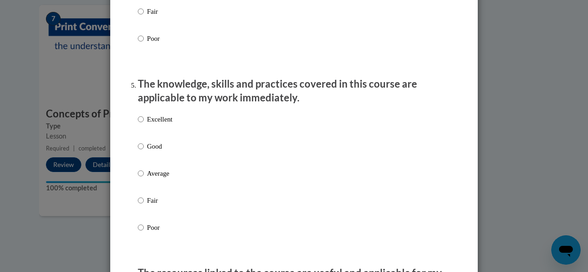
scroll to position [872, 0]
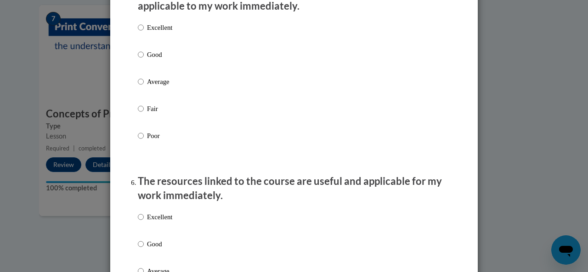
click at [147, 60] on p "Good" at bounding box center [159, 55] width 25 height 10
click at [144, 60] on input "Good" at bounding box center [141, 55] width 6 height 10
radio input "true"
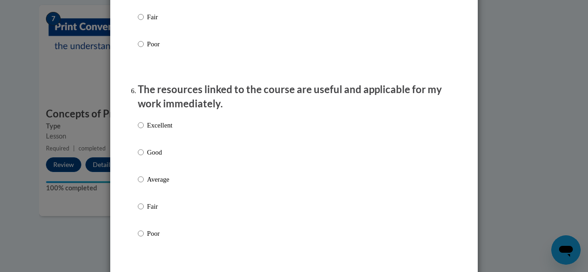
click at [142, 165] on label "Good" at bounding box center [155, 159] width 34 height 25
click at [142, 157] on input "Good" at bounding box center [141, 152] width 6 height 10
radio input "true"
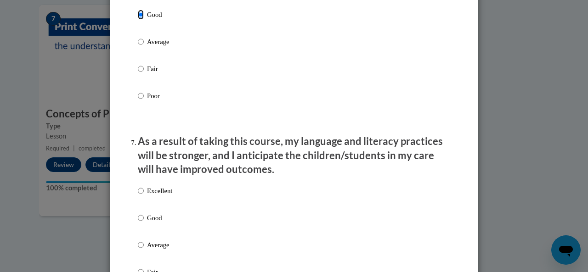
scroll to position [1193, 0]
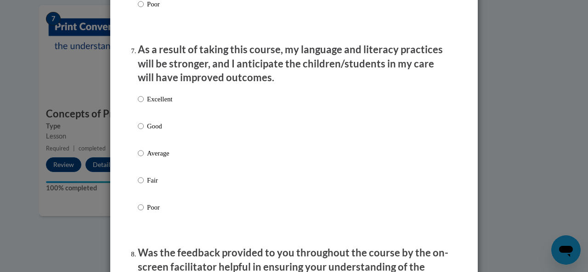
click at [153, 131] on p "Good" at bounding box center [159, 126] width 25 height 10
click at [144, 131] on input "Good" at bounding box center [141, 126] width 6 height 10
radio input "true"
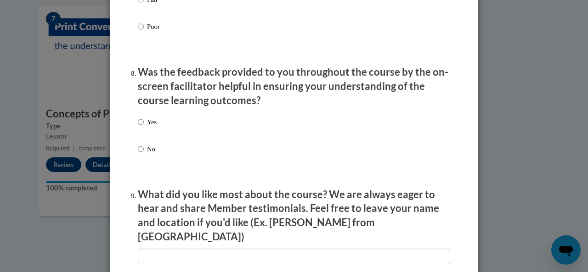
scroll to position [1377, 0]
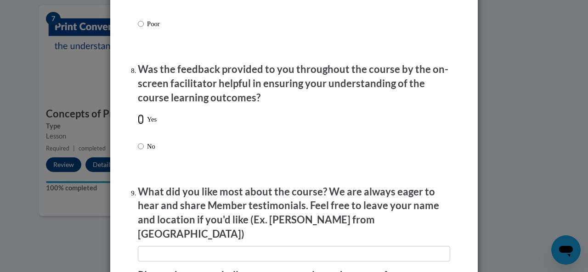
click at [139, 124] on input "Yes" at bounding box center [141, 119] width 6 height 10
radio input "true"
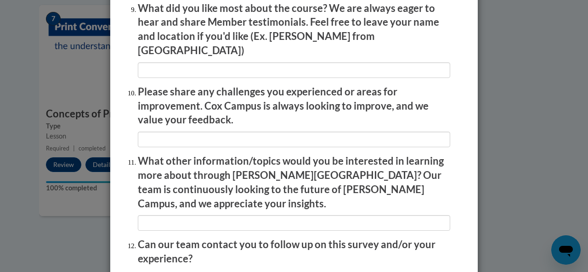
scroll to position [1636, 0]
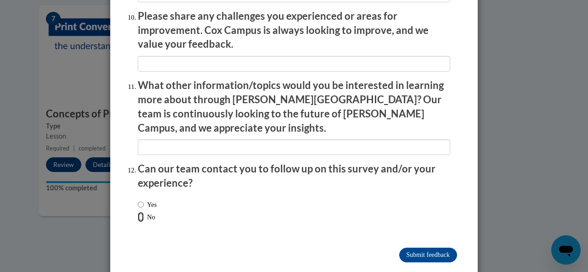
click at [138, 212] on input "No" at bounding box center [141, 217] width 6 height 10
radio input "true"
click at [421, 248] on input "Submit feedback" at bounding box center [428, 255] width 58 height 15
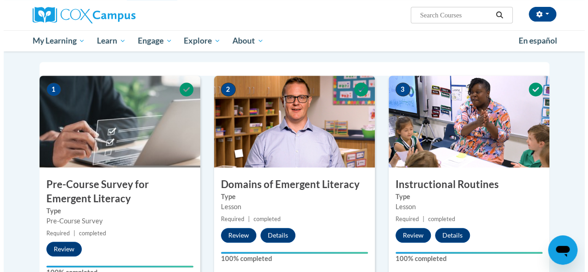
scroll to position [0, 0]
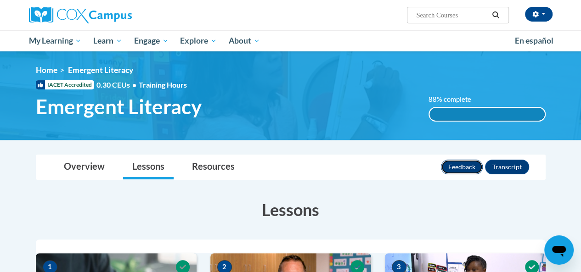
click at [460, 167] on button "Feedback" at bounding box center [462, 167] width 42 height 15
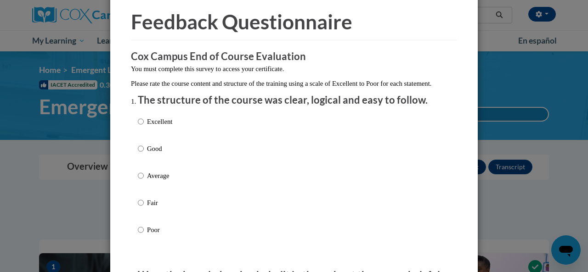
scroll to position [92, 0]
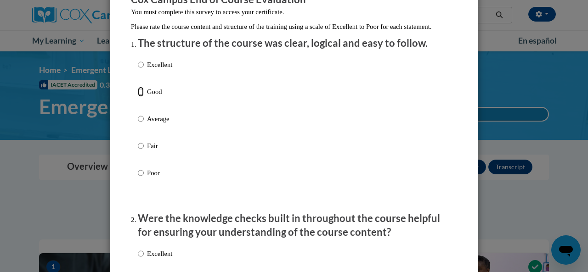
click at [138, 97] on input "Good" at bounding box center [141, 92] width 6 height 10
radio input "true"
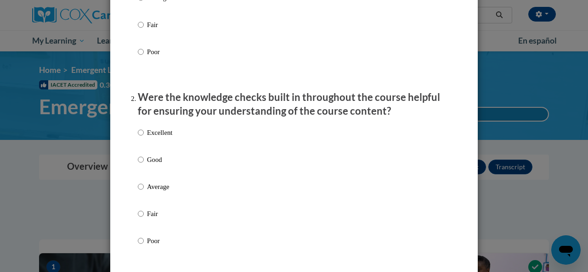
scroll to position [230, 0]
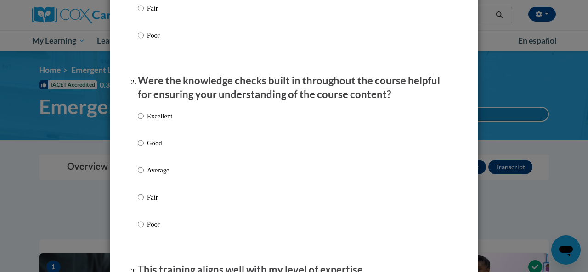
click at [140, 153] on label "Good" at bounding box center [155, 150] width 34 height 25
click at [140, 148] on input "Good" at bounding box center [141, 143] width 6 height 10
radio input "true"
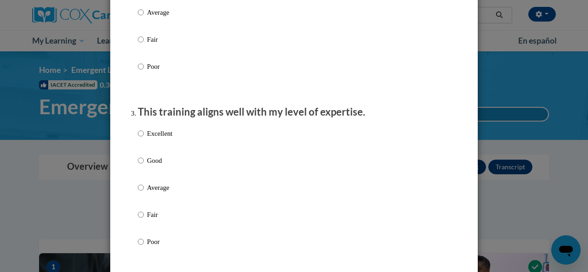
scroll to position [459, 0]
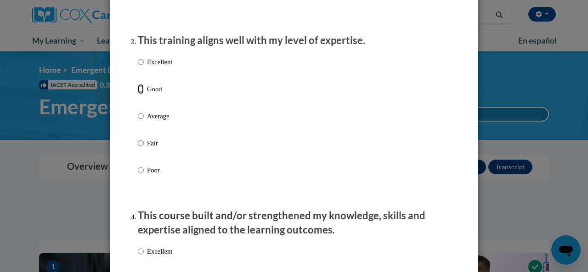
click at [139, 94] on input "Good" at bounding box center [141, 89] width 6 height 10
radio input "true"
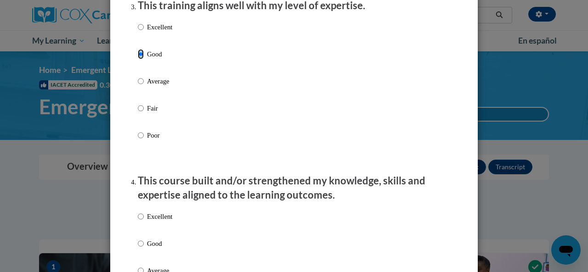
scroll to position [597, 0]
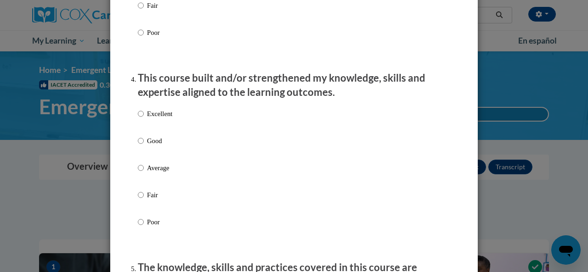
click at [140, 150] on label "Good" at bounding box center [155, 148] width 34 height 25
click at [140, 146] on input "Good" at bounding box center [141, 141] width 6 height 10
radio input "true"
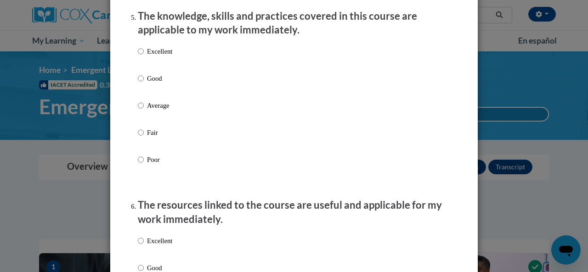
scroll to position [872, 0]
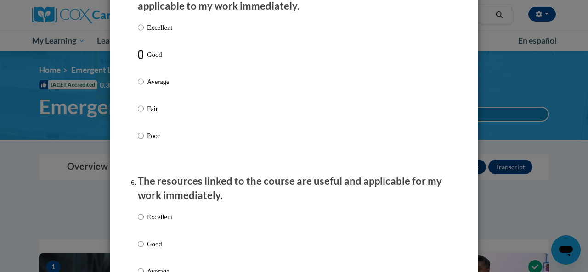
click at [140, 60] on input "Good" at bounding box center [141, 55] width 6 height 10
radio input "true"
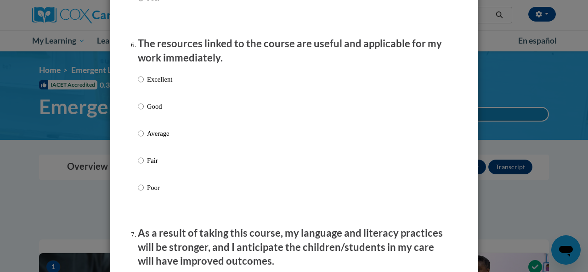
click at [142, 119] on label "Good" at bounding box center [155, 113] width 34 height 25
click at [142, 112] on input "Good" at bounding box center [141, 106] width 6 height 10
radio input "true"
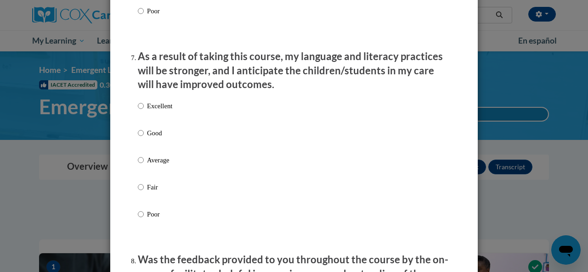
scroll to position [1239, 0]
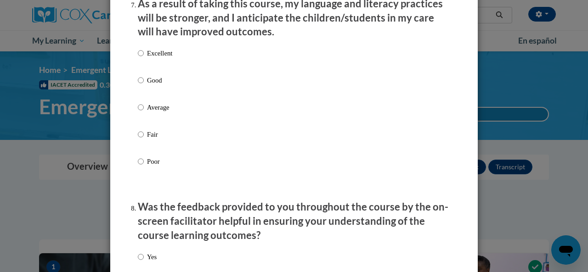
click at [149, 85] on p "Good" at bounding box center [159, 80] width 25 height 10
click at [144, 85] on input "Good" at bounding box center [141, 80] width 6 height 10
radio input "true"
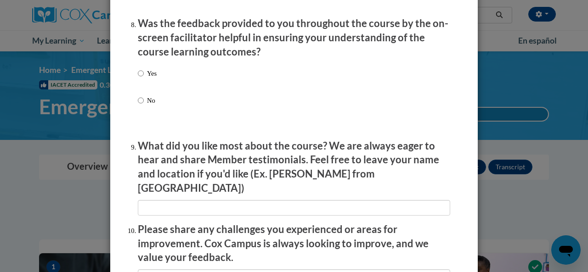
click at [147, 78] on p "Yes" at bounding box center [152, 73] width 10 height 10
click at [144, 78] on input "Yes" at bounding box center [141, 73] width 6 height 10
radio input "true"
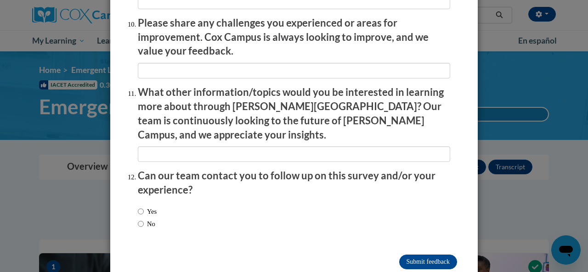
scroll to position [1636, 0]
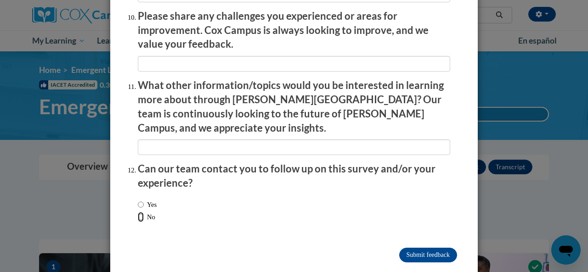
click at [138, 212] on input "No" at bounding box center [141, 217] width 6 height 10
radio input "true"
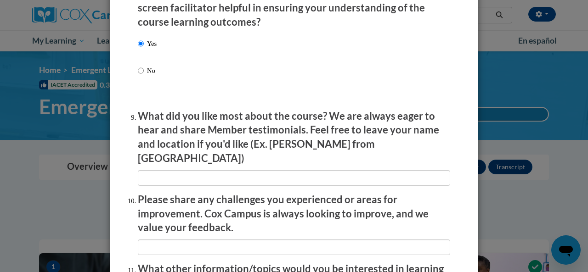
scroll to position [1499, 0]
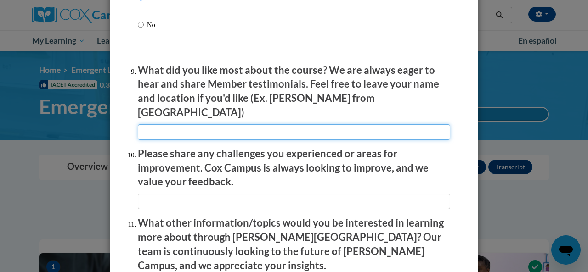
click at [202, 124] on input "textbox" at bounding box center [294, 132] width 312 height 16
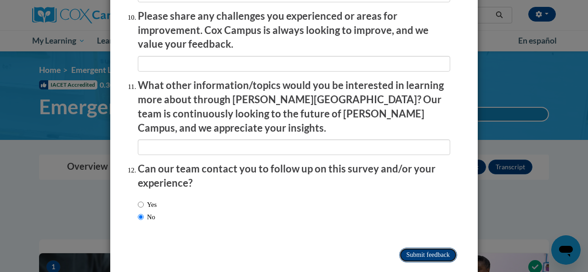
click at [416, 248] on input "Submit feedback" at bounding box center [428, 255] width 58 height 15
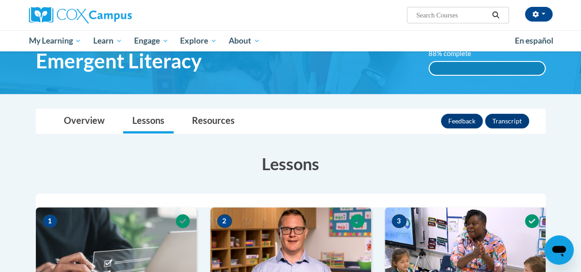
scroll to position [0, 0]
